Goal: Task Accomplishment & Management: Use online tool/utility

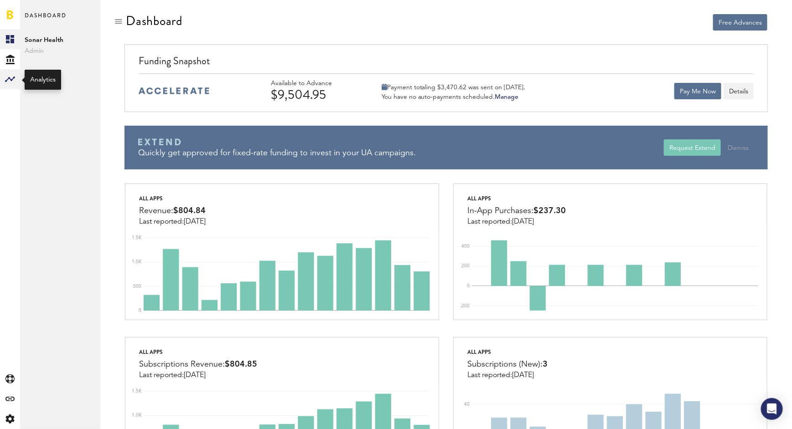
click at [9, 78] on icon at bounding box center [10, 79] width 10 height 5
click at [16, 392] on div "Created with Sketch." at bounding box center [10, 399] width 20 height 20
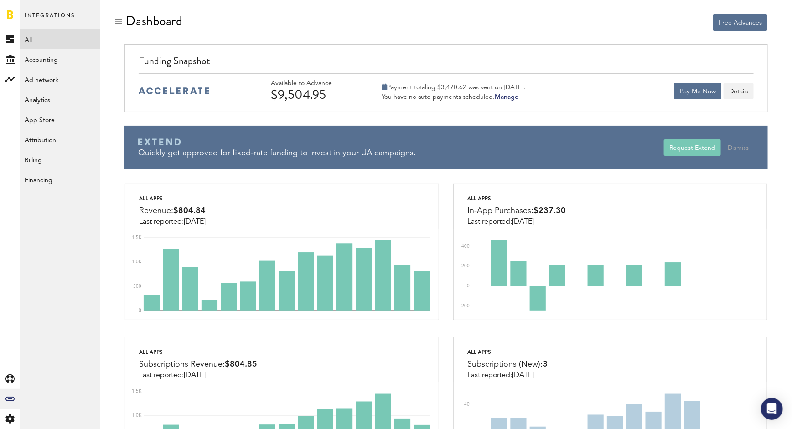
click at [46, 37] on link "All" at bounding box center [60, 39] width 80 height 20
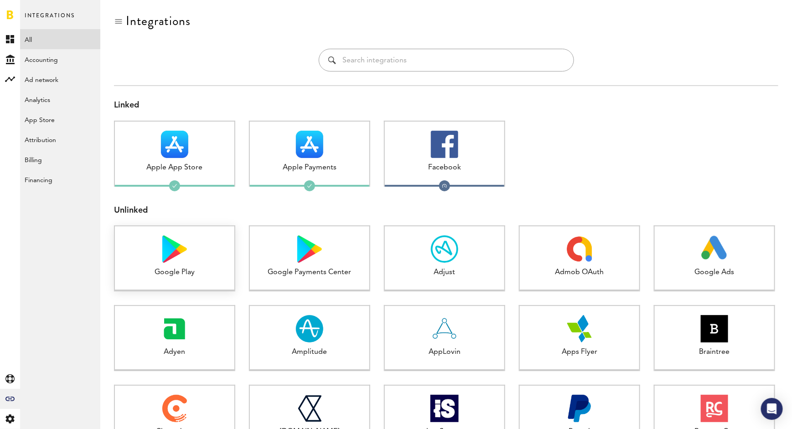
click at [200, 255] on div at bounding box center [174, 249] width 119 height 27
